Goal: Task Accomplishment & Management: Use online tool/utility

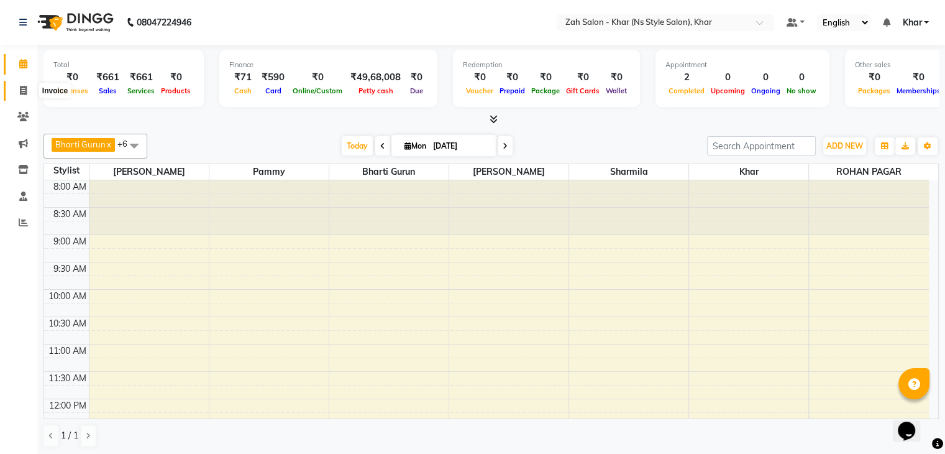
click at [20, 88] on icon at bounding box center [23, 90] width 7 height 9
select select "5619"
select select "service"
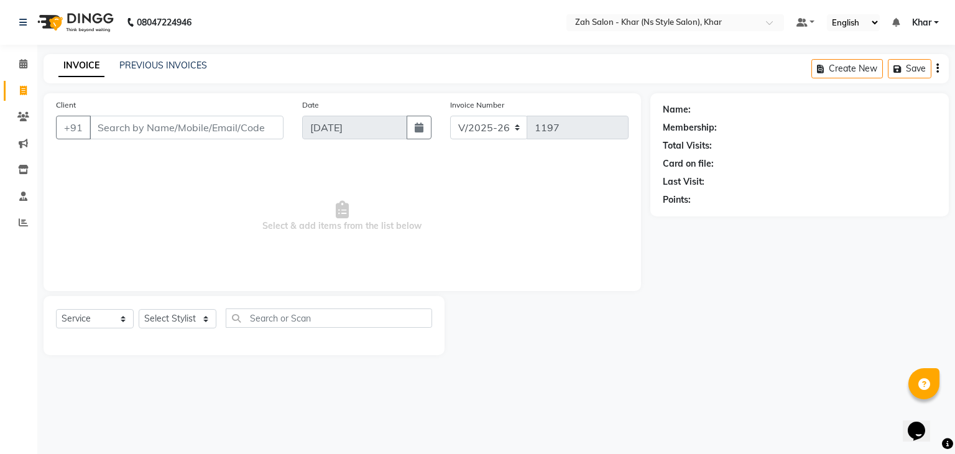
click at [119, 132] on input "Client" at bounding box center [186, 128] width 194 height 24
type input "9930386249"
click at [264, 128] on span "Add Client" at bounding box center [251, 127] width 49 height 12
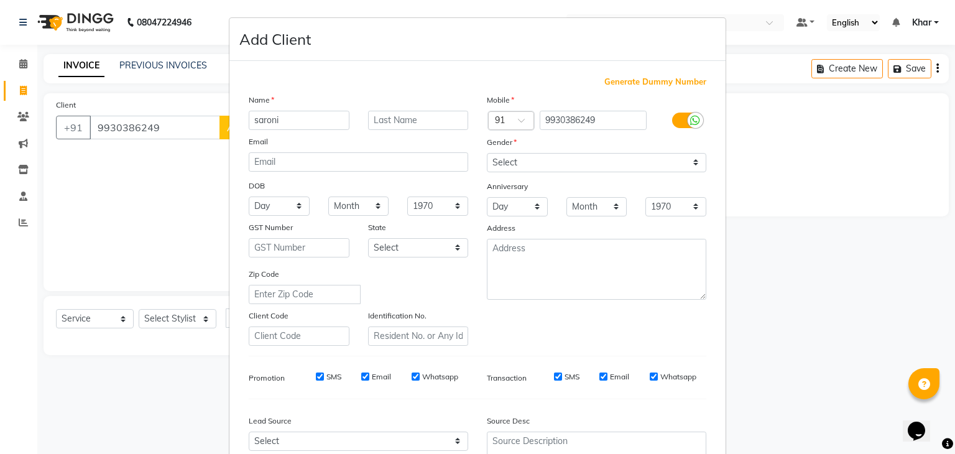
type input "saroni"
click at [400, 117] on input "text" at bounding box center [418, 120] width 101 height 19
type input "."
click at [529, 172] on select "Select [DEMOGRAPHIC_DATA] [DEMOGRAPHIC_DATA] Other Prefer Not To Say" at bounding box center [596, 162] width 219 height 19
select select "[DEMOGRAPHIC_DATA]"
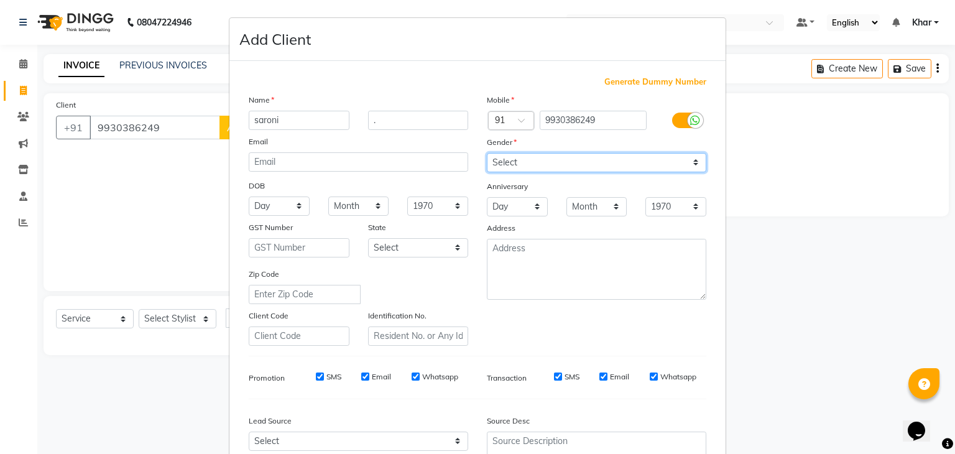
click at [487, 154] on select "Select [DEMOGRAPHIC_DATA] [DEMOGRAPHIC_DATA] Other Prefer Not To Say" at bounding box center [596, 162] width 219 height 19
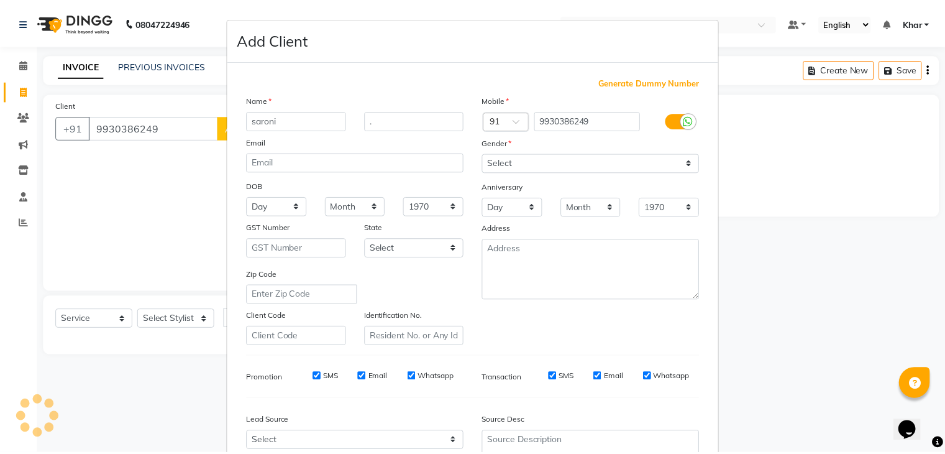
scroll to position [126, 0]
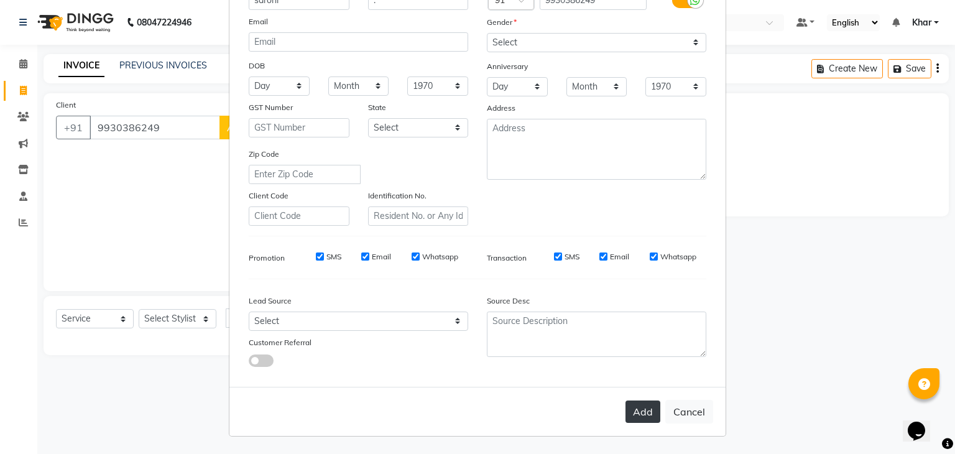
click at [643, 411] on button "Add" at bounding box center [642, 411] width 35 height 22
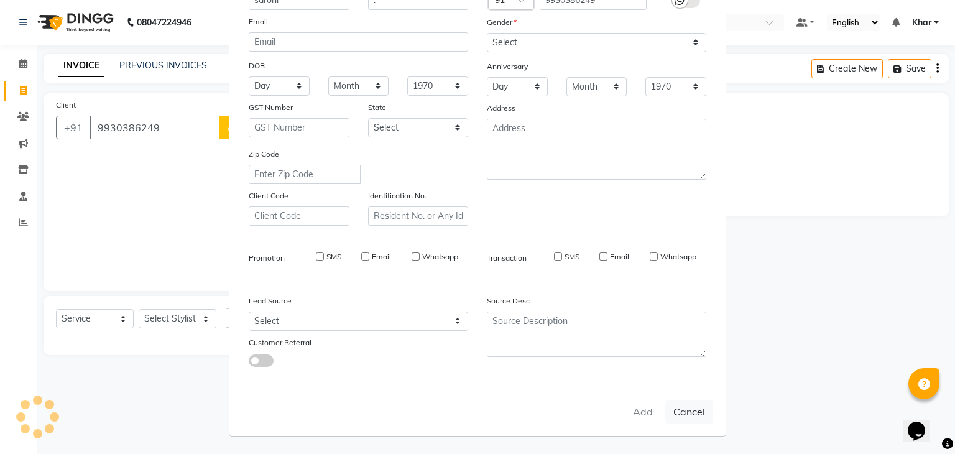
type input "99******49"
select select
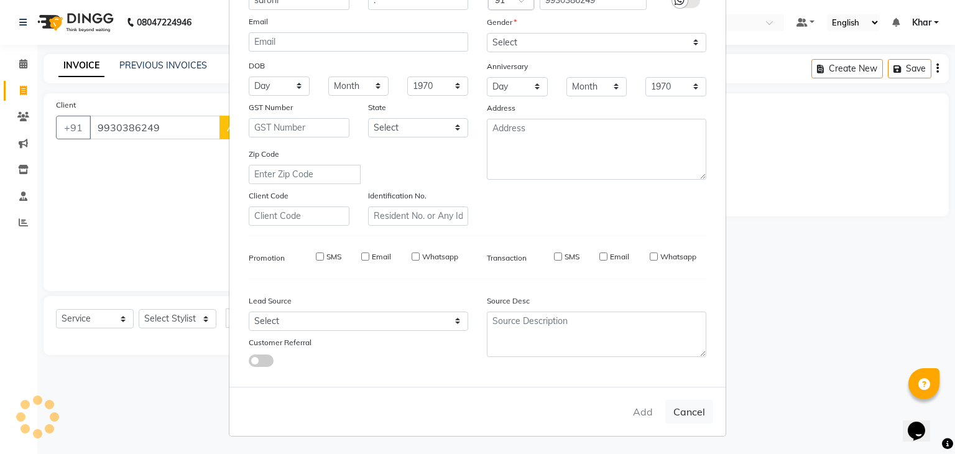
select select
checkbox input "false"
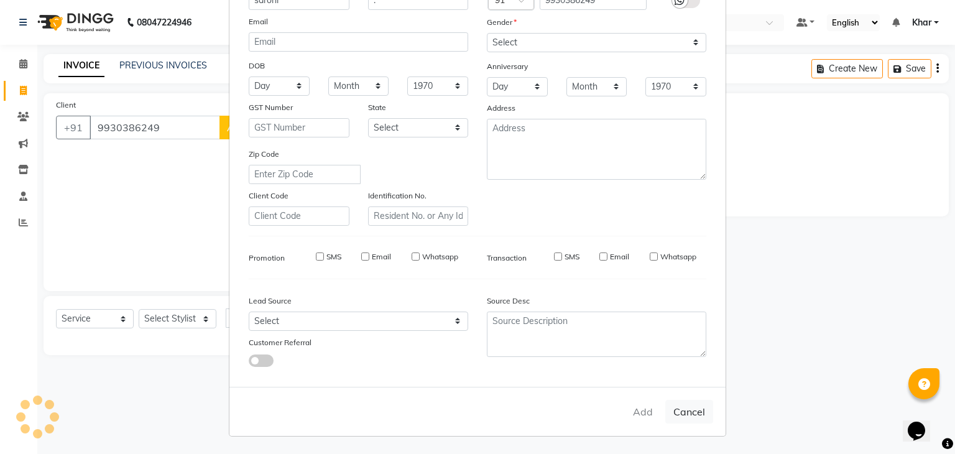
checkbox input "false"
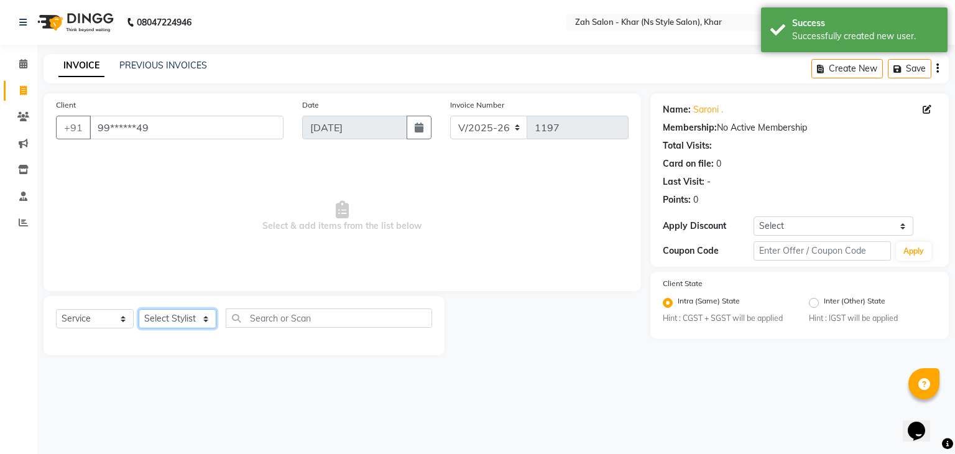
click at [204, 318] on select "Select Stylist Bharti Gurun [PERSON_NAME] [PERSON_NAME] Khar [PERSON_NAME] PAGA…" at bounding box center [178, 318] width 78 height 19
select select "38404"
click at [139, 309] on select "Select Stylist Bharti Gurun [PERSON_NAME] [PERSON_NAME] Khar [PERSON_NAME] PAGA…" at bounding box center [178, 318] width 78 height 19
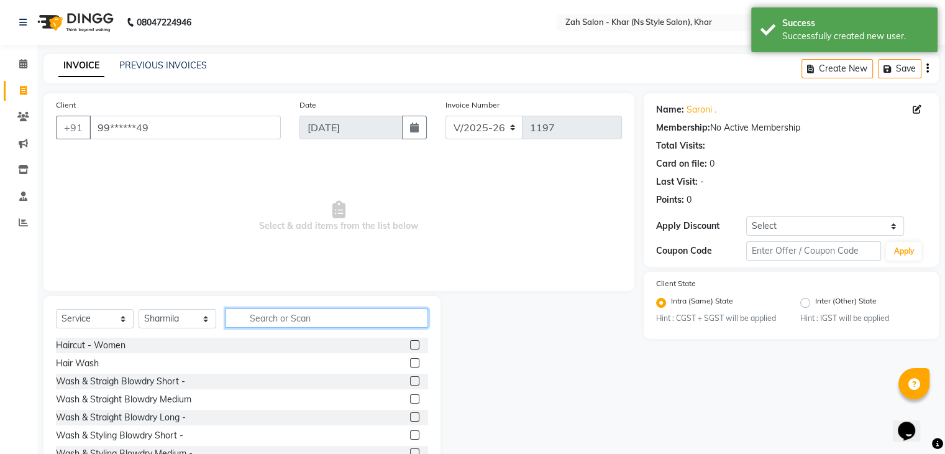
click at [267, 319] on input "text" at bounding box center [327, 317] width 203 height 19
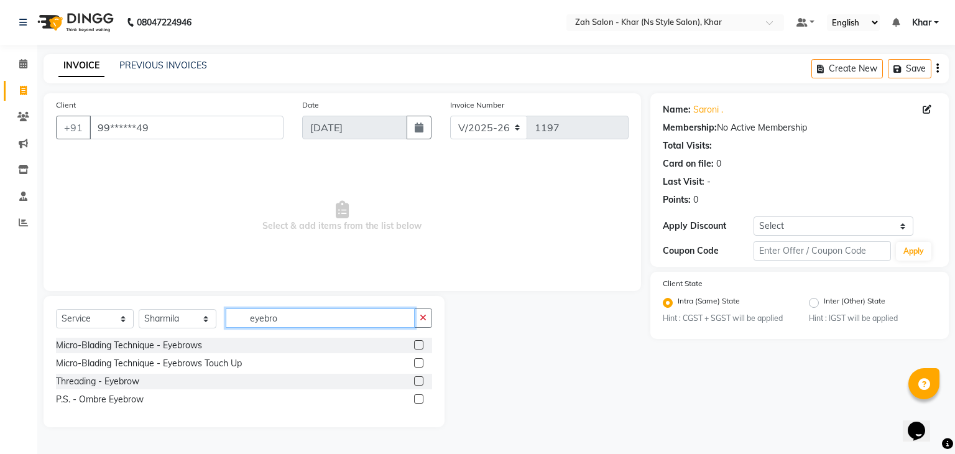
type input "eyebro"
click at [418, 381] on label at bounding box center [418, 380] width 9 height 9
click at [418, 381] on input "checkbox" at bounding box center [418, 381] width 8 height 8
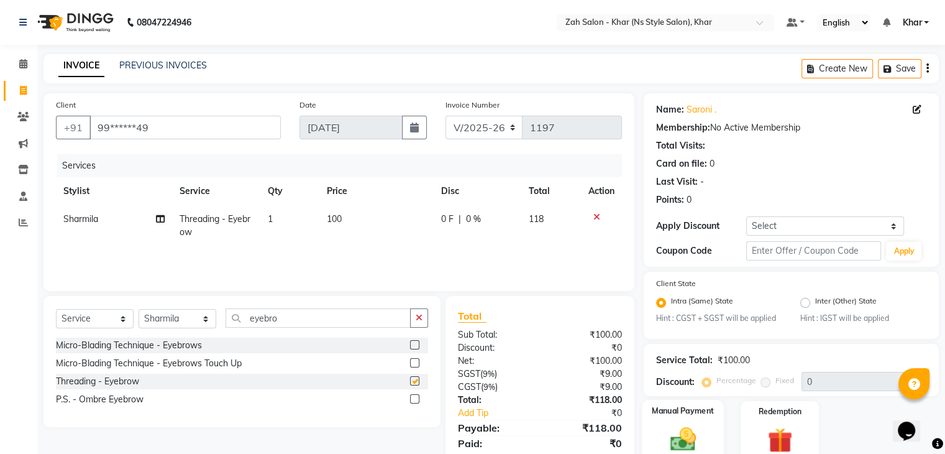
checkbox input "false"
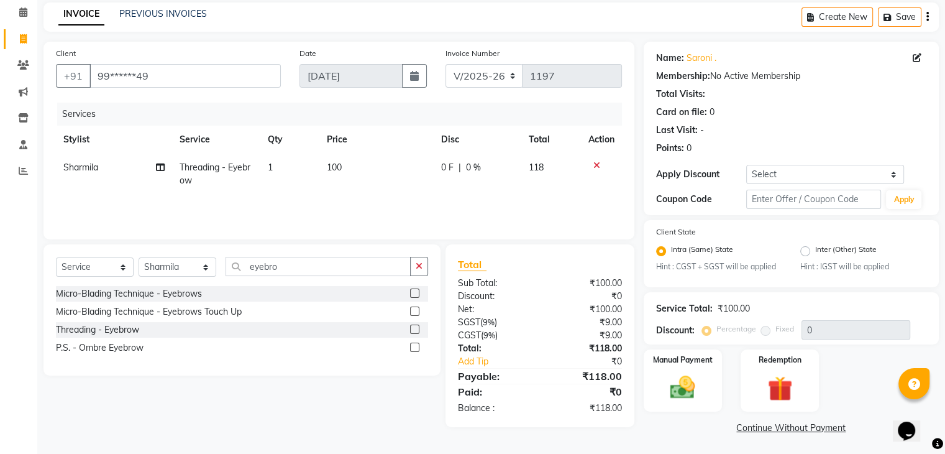
scroll to position [55, 0]
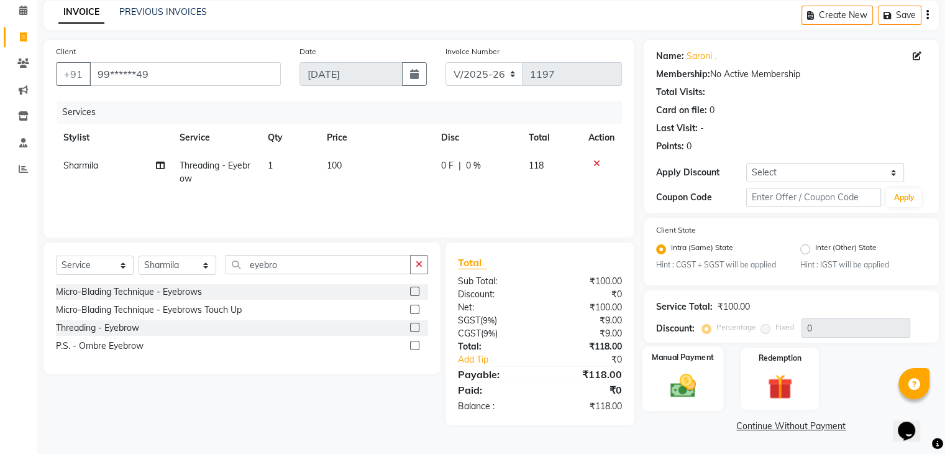
click at [666, 388] on img at bounding box center [683, 386] width 42 height 30
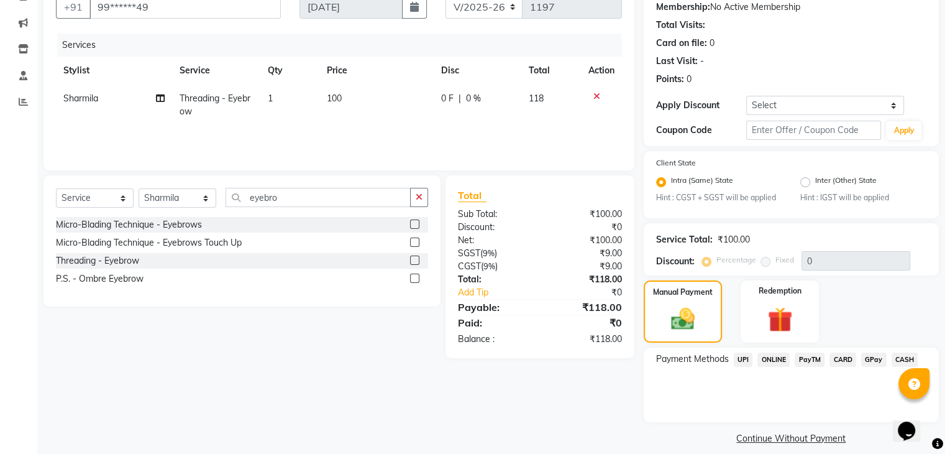
scroll to position [129, 0]
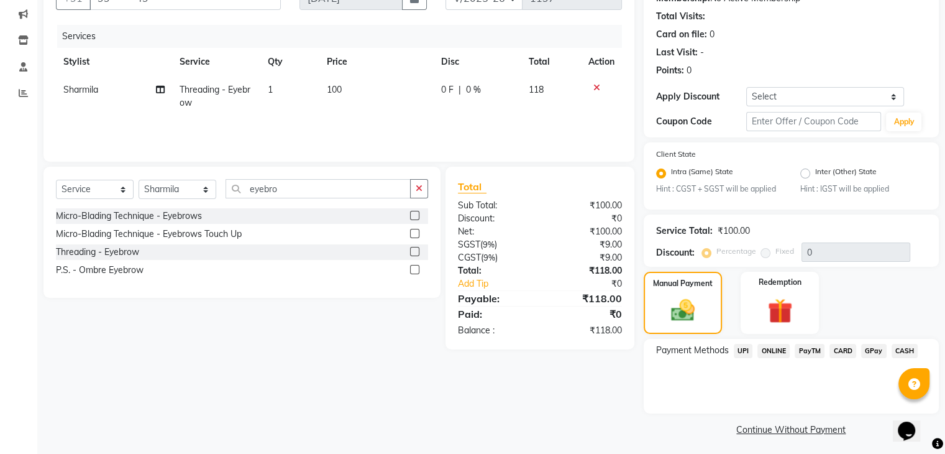
click at [839, 350] on span "CARD" at bounding box center [843, 351] width 27 height 14
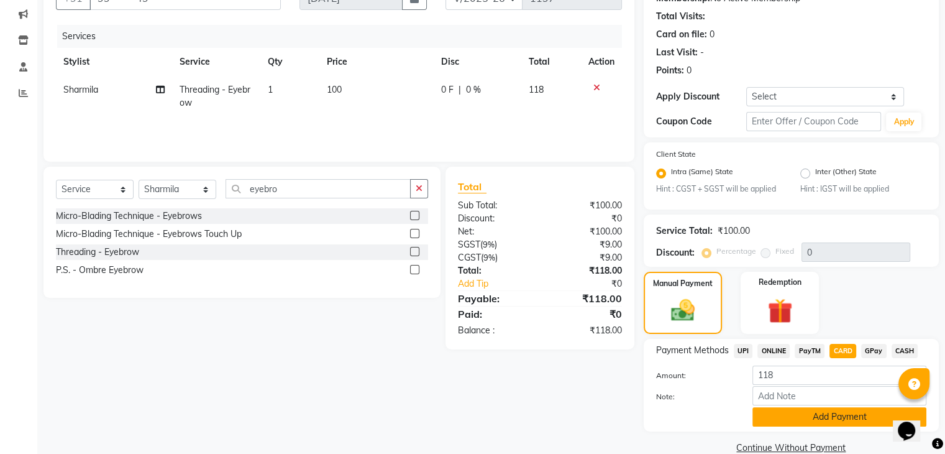
click at [803, 417] on button "Add Payment" at bounding box center [840, 416] width 174 height 19
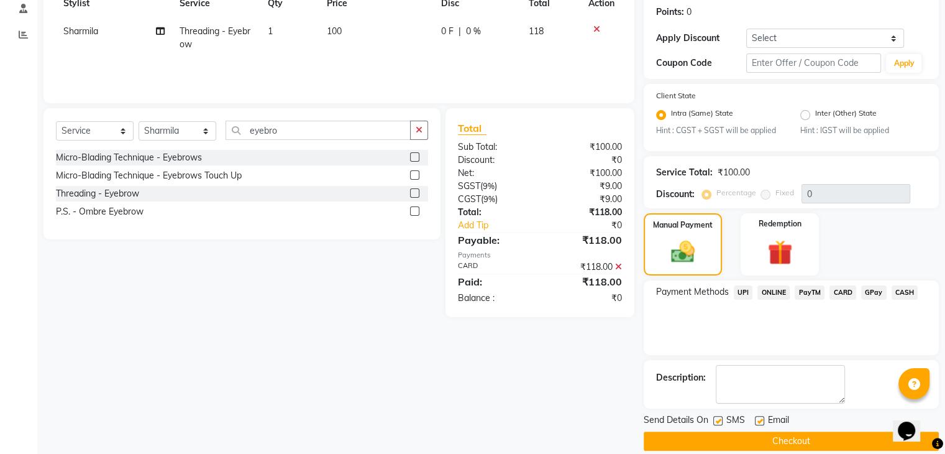
scroll to position [204, 0]
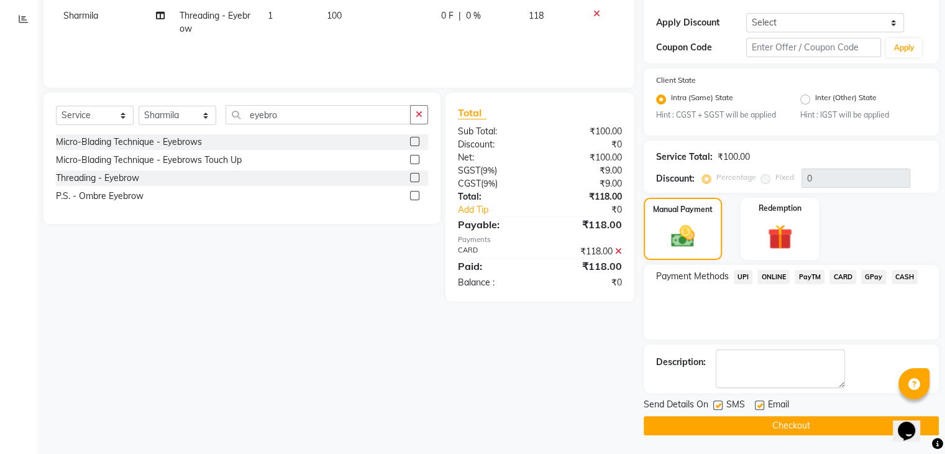
click at [759, 428] on button "Checkout" at bounding box center [791, 425] width 295 height 19
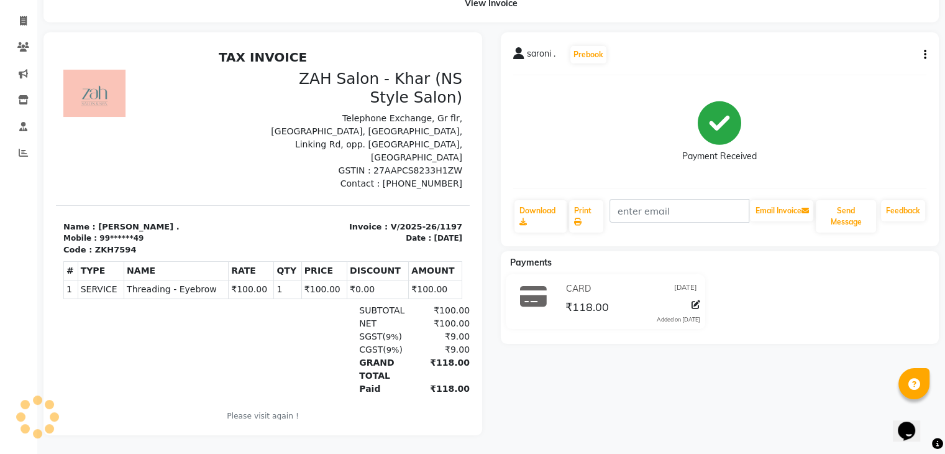
scroll to position [78, 0]
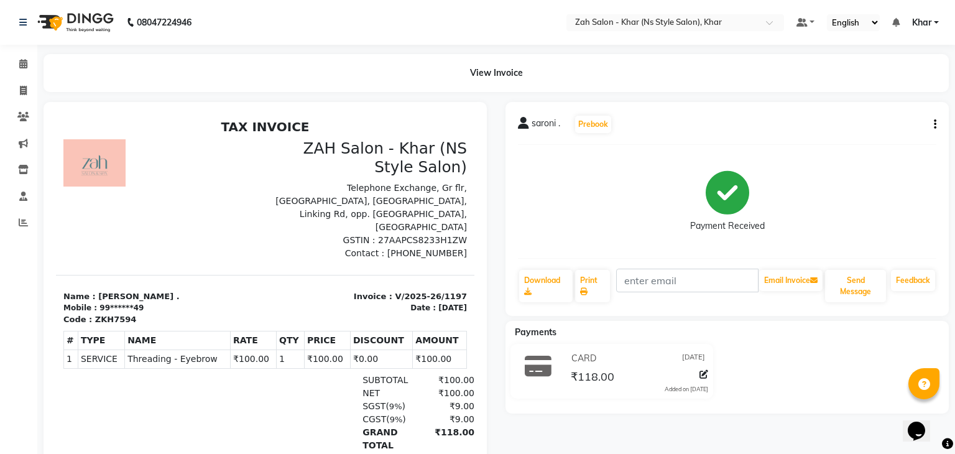
select select "5619"
select select "service"
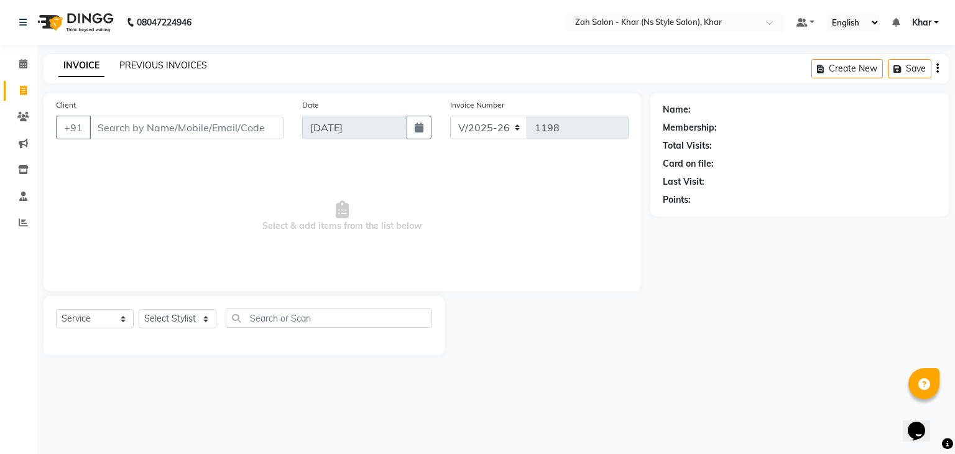
click at [149, 65] on link "PREVIOUS INVOICES" at bounding box center [163, 65] width 88 height 11
